Goal: Navigation & Orientation: Find specific page/section

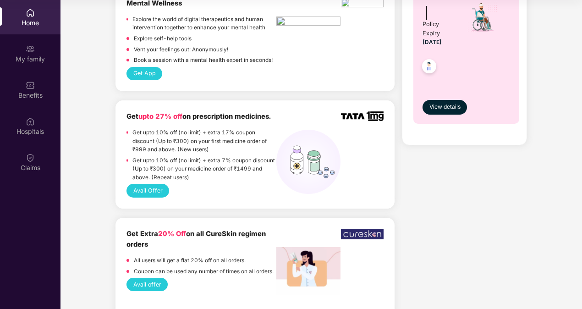
scroll to position [873, 0]
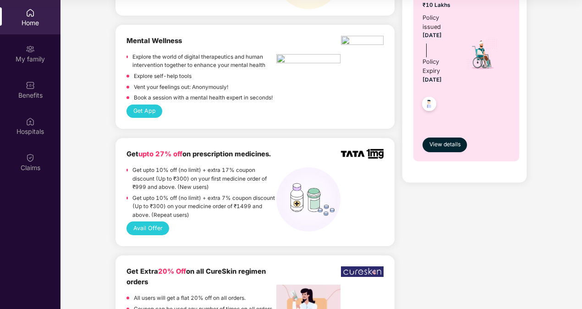
click at [240, 154] on b "Get upto 27% off on prescription medicines." at bounding box center [198, 154] width 144 height 8
drag, startPoint x: 240, startPoint y: 154, endPoint x: 262, endPoint y: 198, distance: 49.8
click at [262, 198] on p "Get upto 10% off (no limit) + extra 7% coupon discount (Up to ₹300) on your med…" at bounding box center [204, 207] width 144 height 26
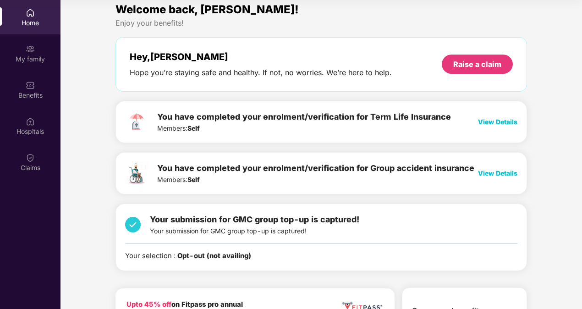
scroll to position [0, 0]
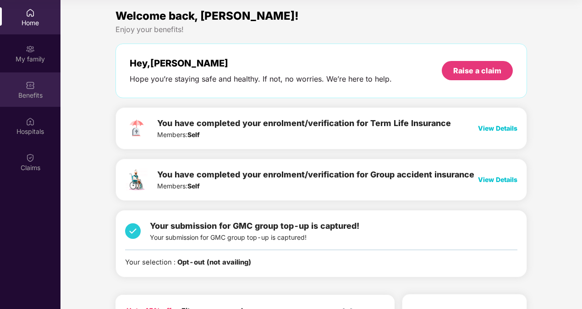
click at [28, 95] on div "Benefits" at bounding box center [30, 95] width 60 height 9
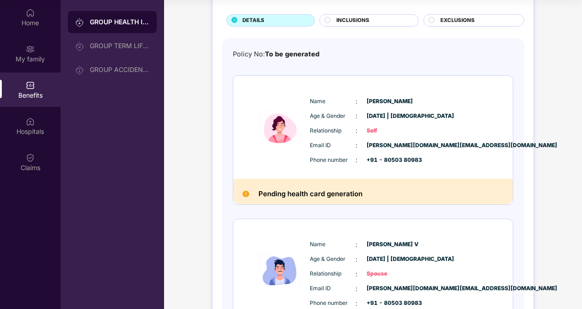
scroll to position [52, 0]
click at [305, 195] on h2 "Pending health card generation" at bounding box center [310, 193] width 104 height 12
drag, startPoint x: 305, startPoint y: 195, endPoint x: 246, endPoint y: 194, distance: 58.6
click at [246, 194] on img at bounding box center [245, 193] width 7 height 7
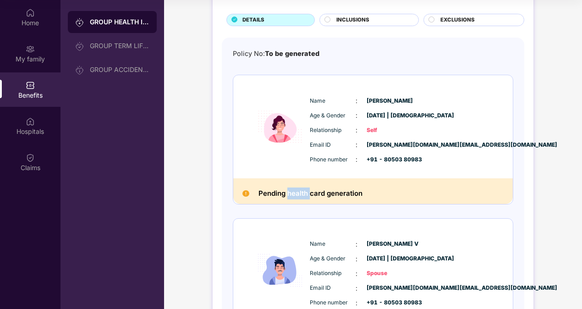
click at [307, 189] on h2 "Pending health card generation" at bounding box center [310, 193] width 104 height 12
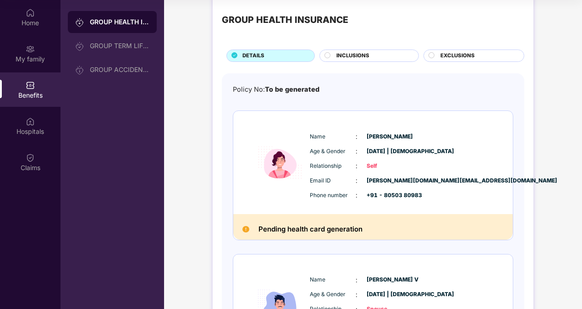
scroll to position [8, 0]
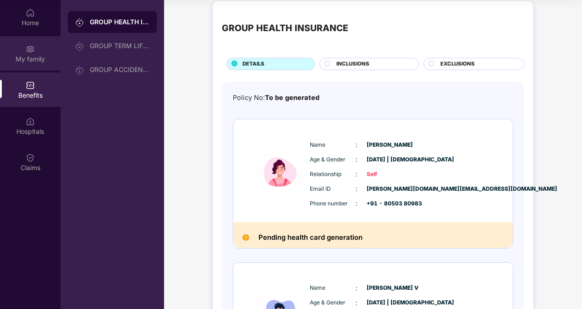
click at [31, 55] on div "My family" at bounding box center [30, 59] width 60 height 9
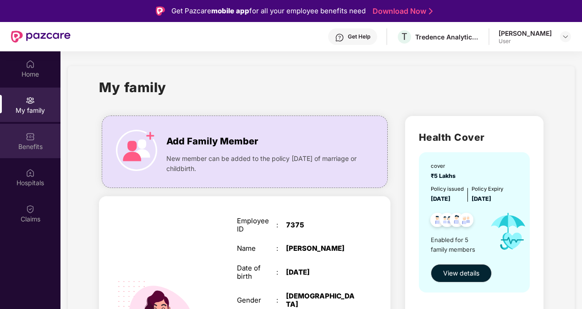
click at [33, 141] on div "Benefits" at bounding box center [30, 141] width 60 height 34
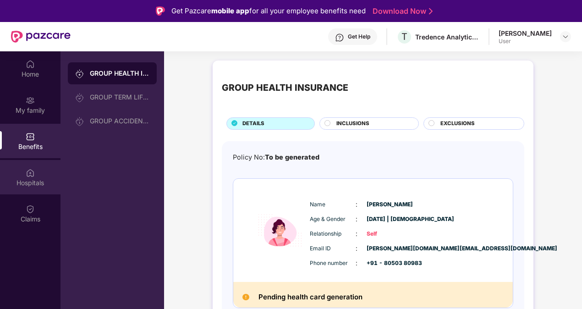
click at [30, 177] on div "Hospitals" at bounding box center [30, 177] width 60 height 34
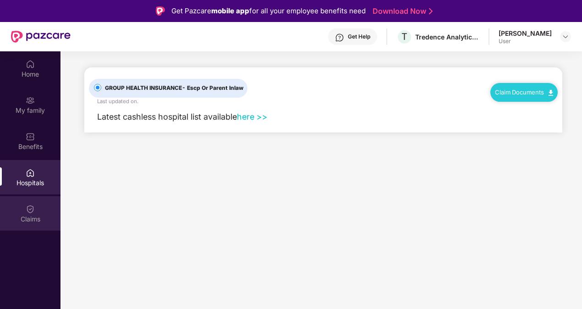
click at [27, 214] on div "Claims" at bounding box center [30, 218] width 60 height 9
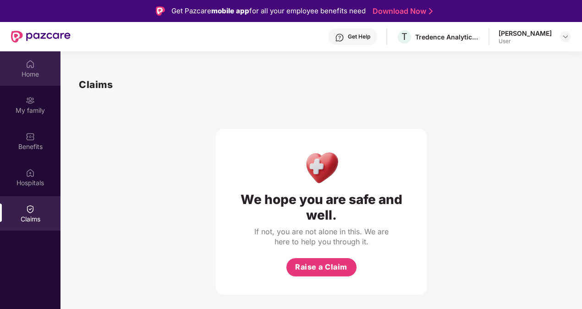
click at [31, 70] on div "Home" at bounding box center [30, 74] width 60 height 9
